Goal: Transaction & Acquisition: Download file/media

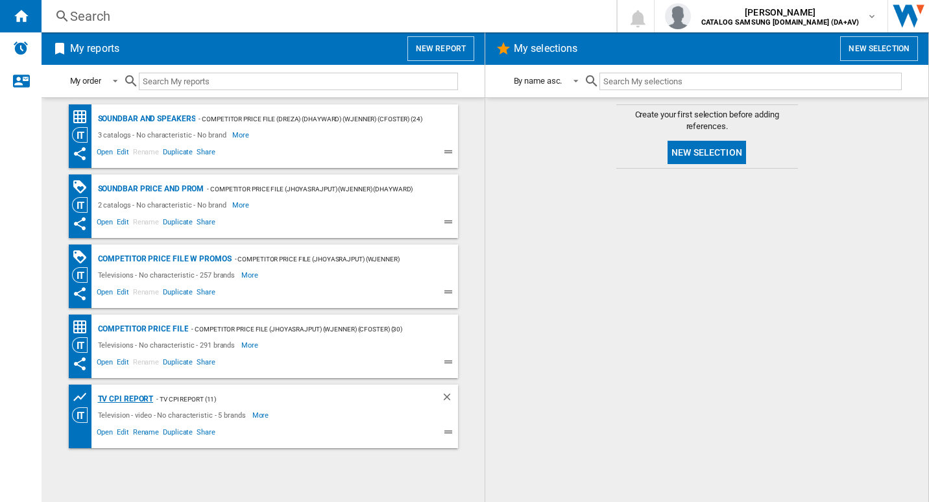
click at [144, 401] on div "TV CPI Report" at bounding box center [124, 399] width 59 height 16
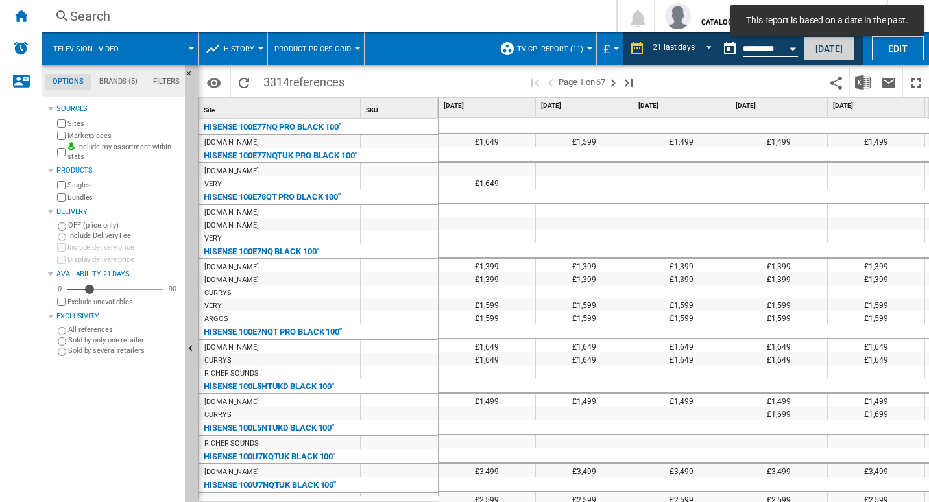
click at [820, 56] on button "Today" at bounding box center [829, 48] width 52 height 24
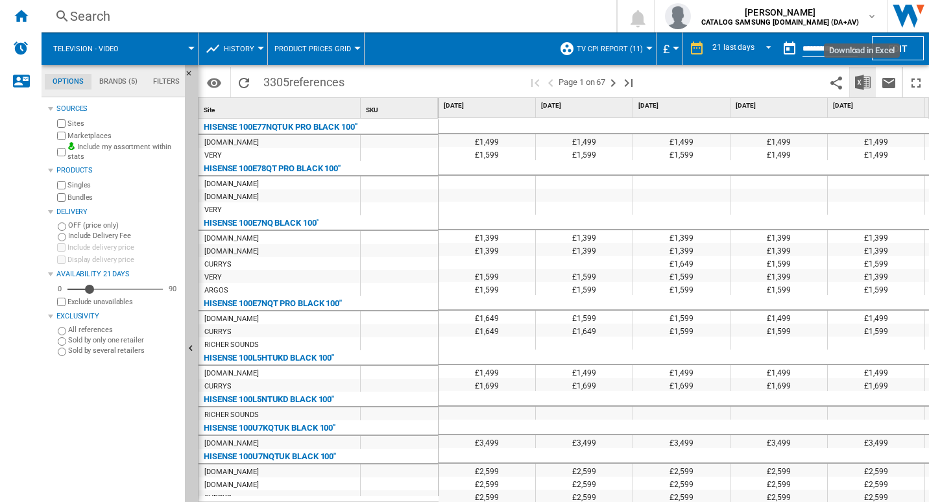
click at [855, 86] on img "Download in Excel" at bounding box center [863, 83] width 16 height 16
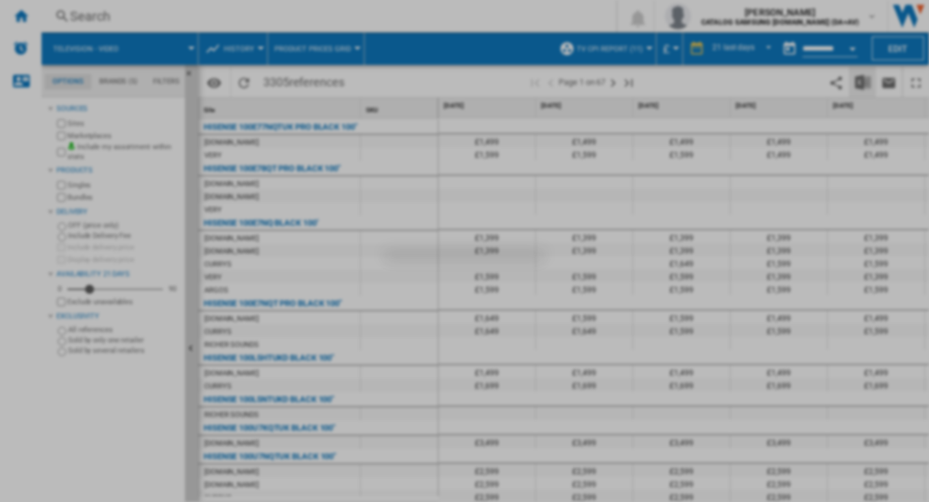
click at [855, 86] on div at bounding box center [464, 251] width 929 height 502
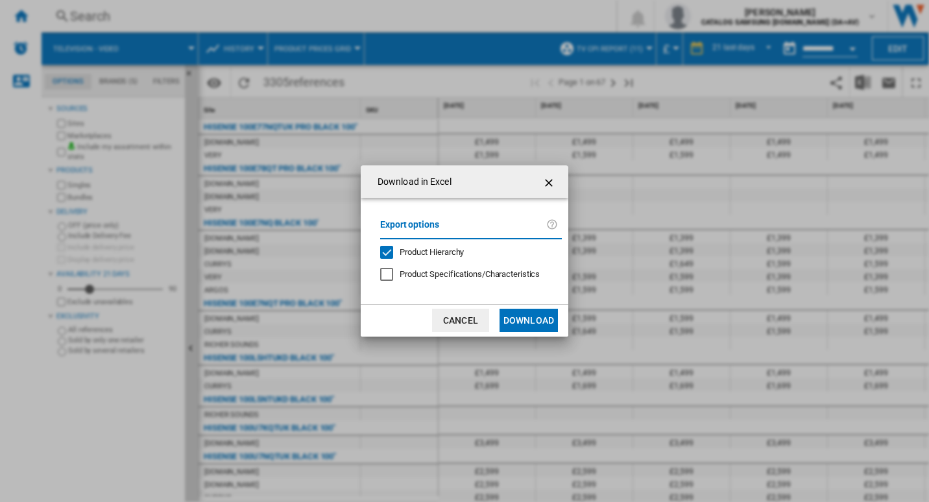
click at [542, 320] on button "Download" at bounding box center [528, 320] width 58 height 23
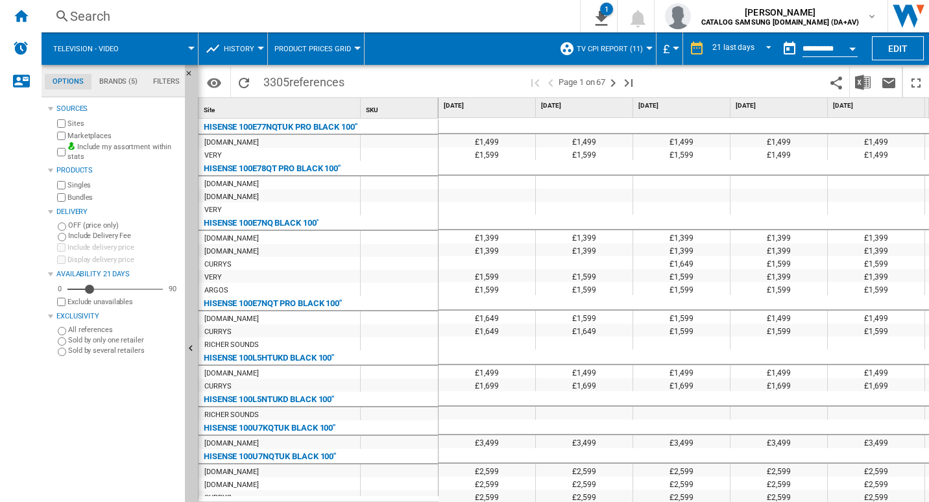
click at [513, 21] on div "Search" at bounding box center [308, 16] width 476 height 18
